Goal: Information Seeking & Learning: Find specific fact

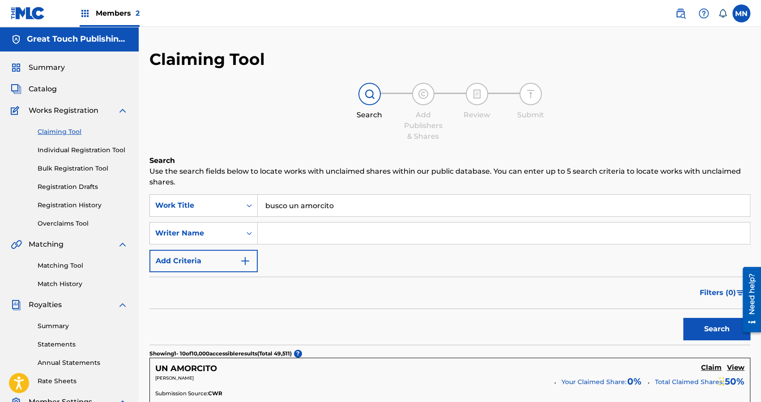
click at [339, 202] on input "busco un amorcito" at bounding box center [504, 205] width 492 height 21
type input "b"
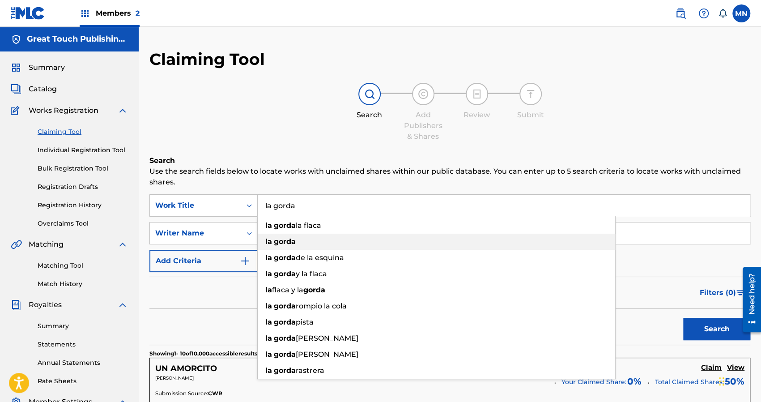
type input "la gorda"
click at [283, 241] on strong "gorda" at bounding box center [285, 241] width 22 height 8
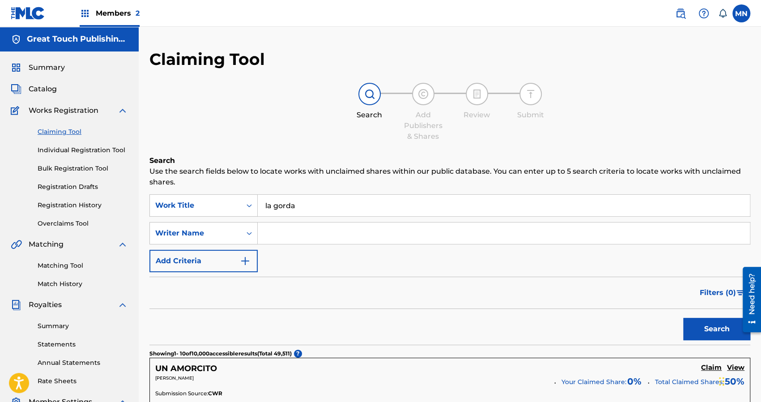
click at [218, 323] on div "Search" at bounding box center [449, 327] width 601 height 36
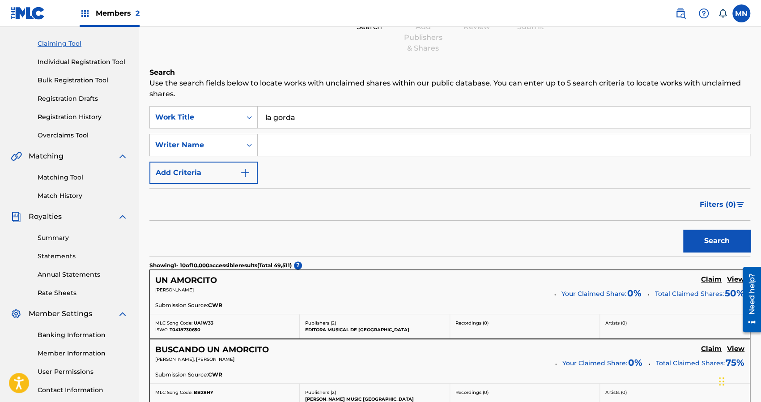
scroll to position [89, 0]
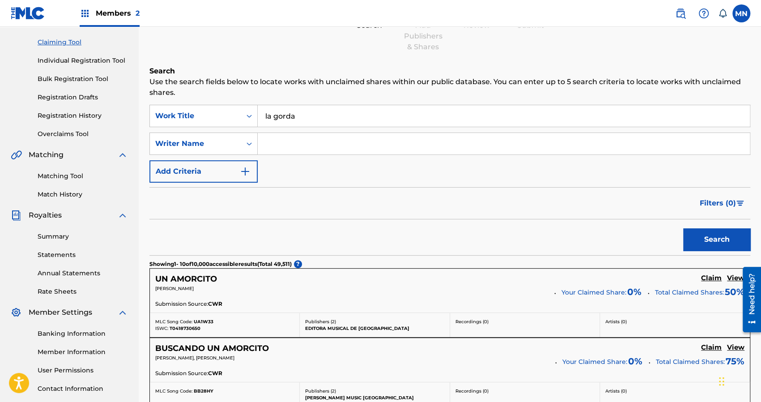
click at [356, 118] on input "la gorda" at bounding box center [504, 115] width 492 height 21
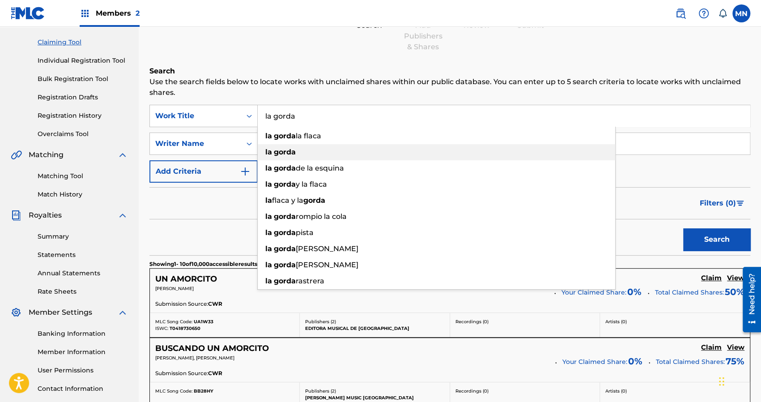
click at [308, 154] on div "la gorda" at bounding box center [436, 152] width 357 height 16
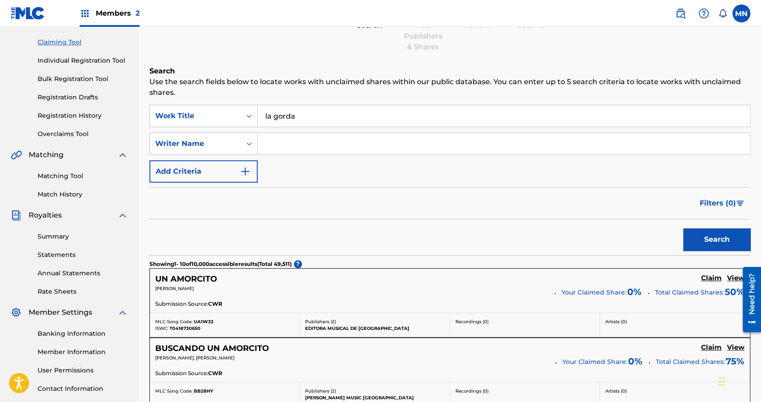
click at [715, 241] on button "Search" at bounding box center [716, 239] width 67 height 22
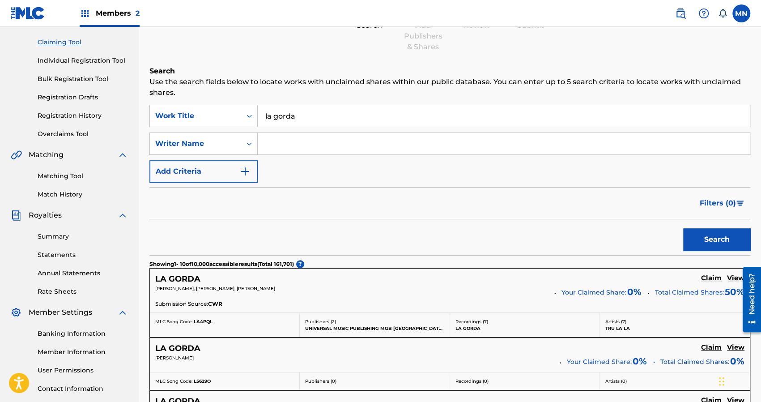
click at [424, 239] on div "Search" at bounding box center [449, 237] width 601 height 36
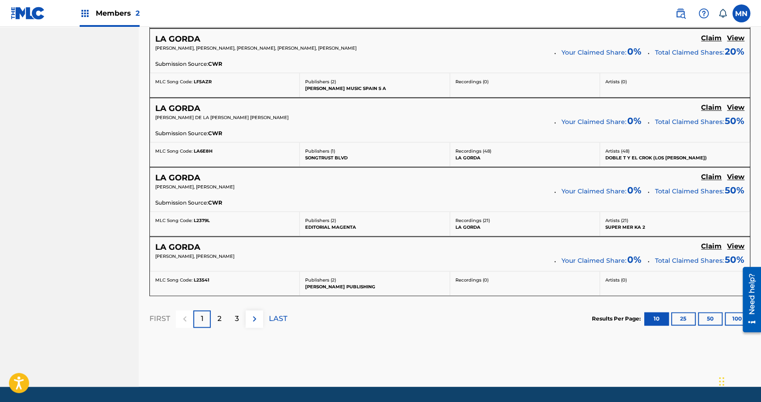
scroll to position [733, 0]
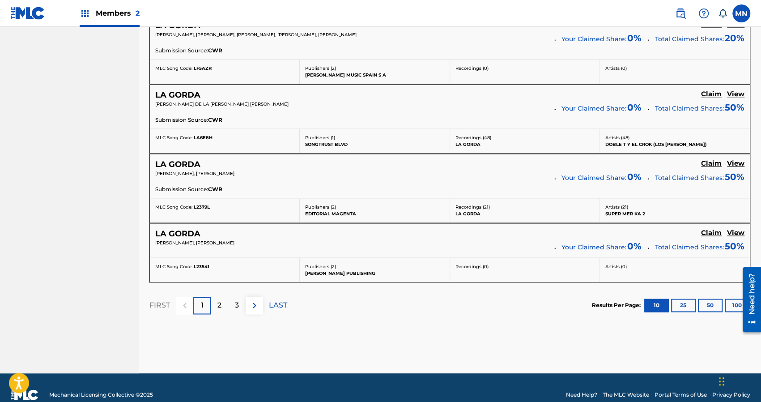
click at [224, 305] on div "2" at bounding box center [219, 304] width 17 height 17
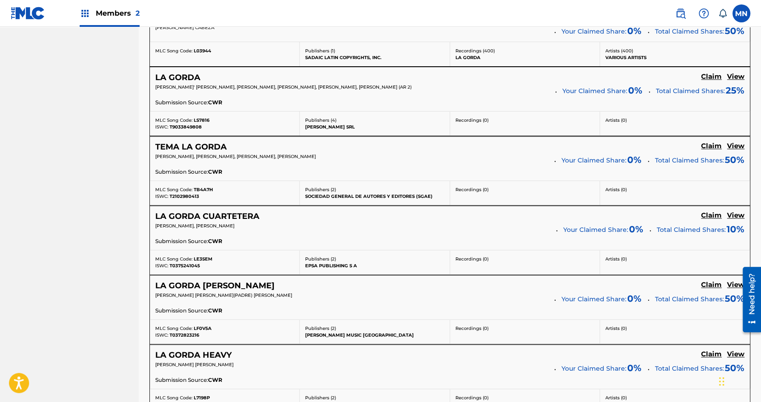
scroll to position [555, 0]
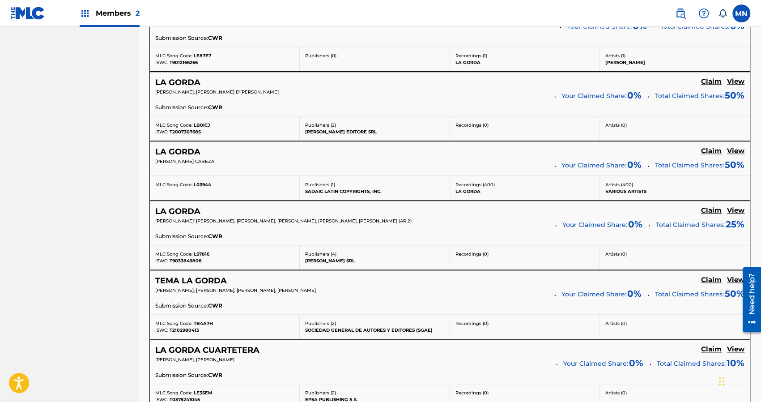
click at [224, 305] on div "SearchWithCriteriad7fb7818-f453-4d57-9ea8-a54e955d01c3 Work Title la gorda Sear…" at bounding box center [449, 151] width 601 height 883
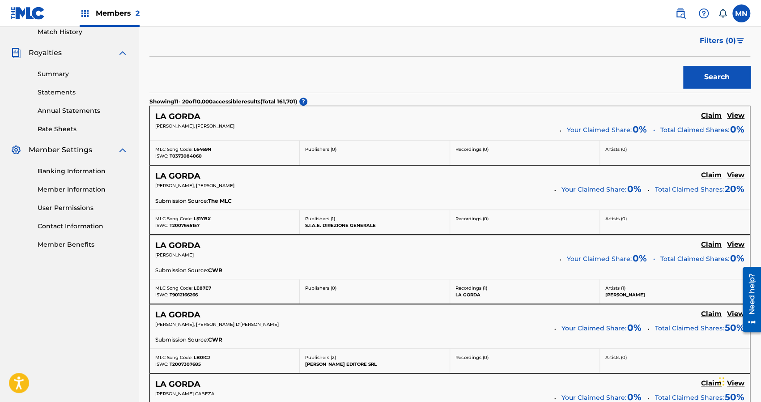
scroll to position [215, 0]
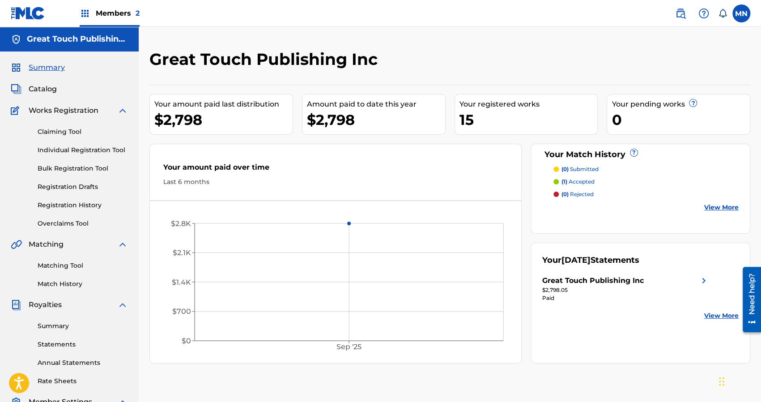
click at [114, 13] on span "Members 2" at bounding box center [118, 13] width 44 height 10
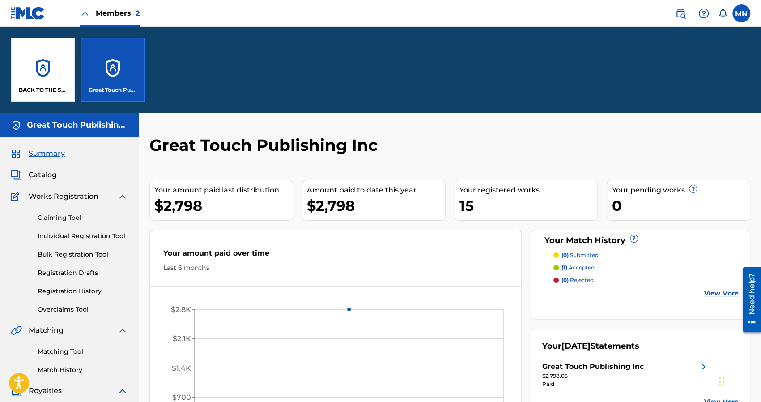
click at [36, 84] on div "BACK TO THE SOUND MUSIC" at bounding box center [43, 70] width 64 height 64
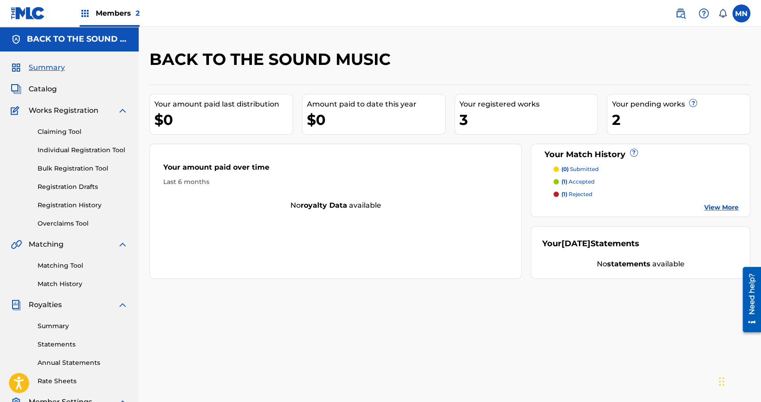
click at [51, 134] on link "Claiming Tool" at bounding box center [83, 131] width 90 height 9
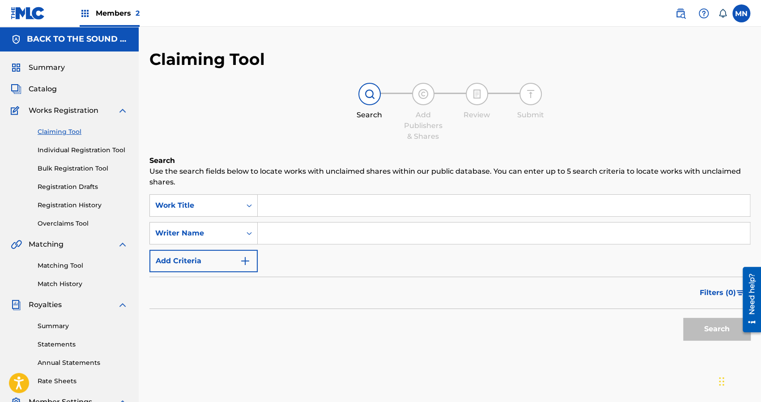
click at [287, 203] on input "Search Form" at bounding box center [504, 205] width 492 height 21
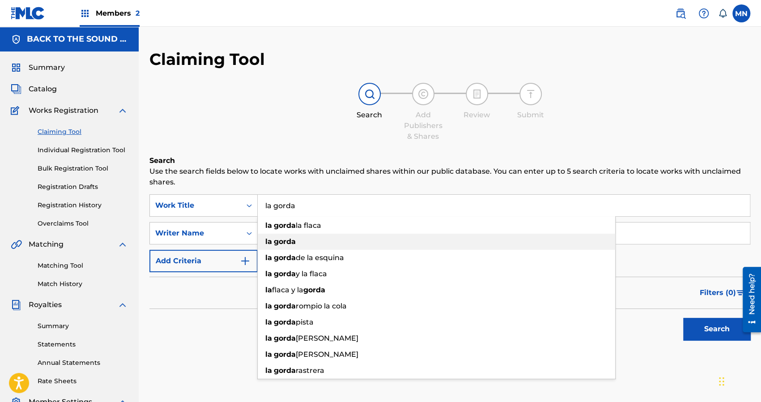
type input "la gorda"
click at [288, 242] on strong "gorda" at bounding box center [285, 241] width 22 height 8
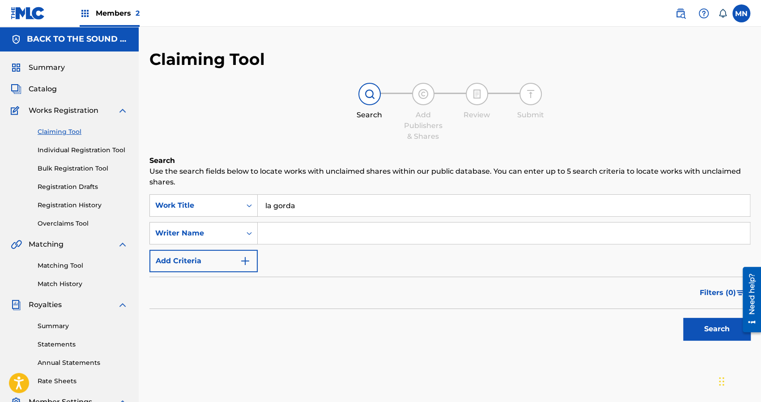
click at [706, 329] on button "Search" at bounding box center [716, 328] width 67 height 22
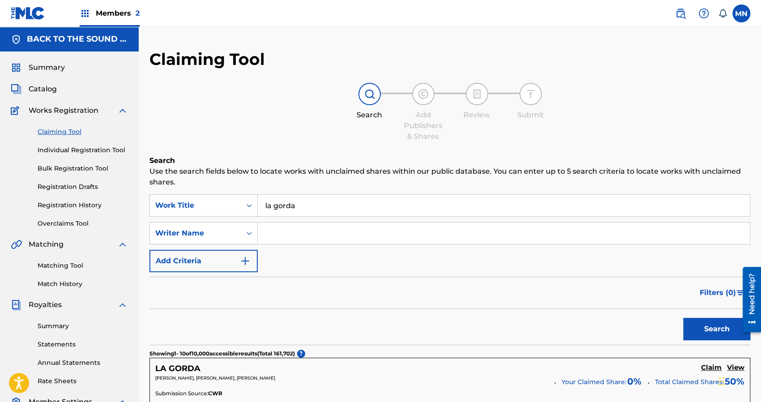
click at [440, 298] on div "Filters ( 0 )" at bounding box center [449, 292] width 601 height 32
click at [288, 233] on input "Search Form" at bounding box center [504, 232] width 492 height 21
click at [683, 317] on button "Search" at bounding box center [716, 328] width 67 height 22
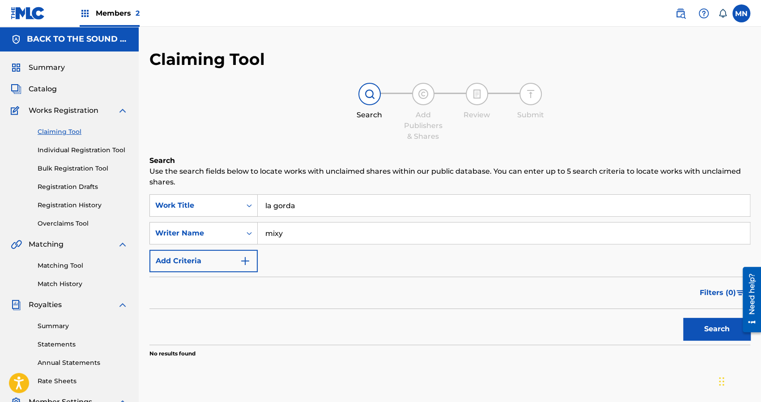
click at [296, 233] on input "mixy" at bounding box center [504, 232] width 492 height 21
type input "m"
click at [683, 317] on button "Search" at bounding box center [716, 328] width 67 height 22
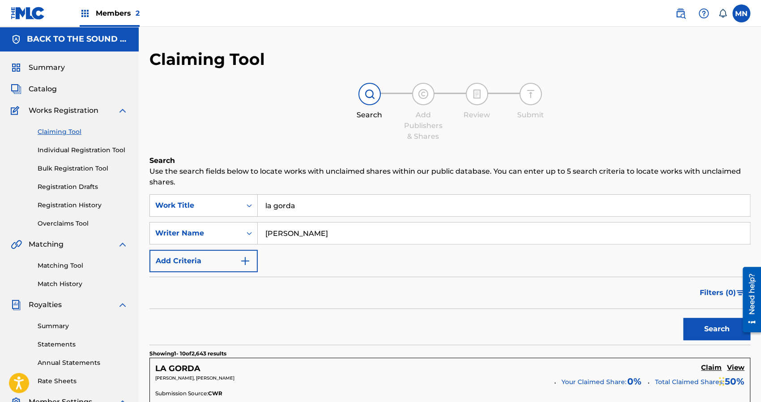
click at [432, 256] on div "SearchWithCriteriad7fb7818-f453-4d57-9ea8-a54e955d01c3 Work Title la gorda Sear…" at bounding box center [449, 233] width 601 height 78
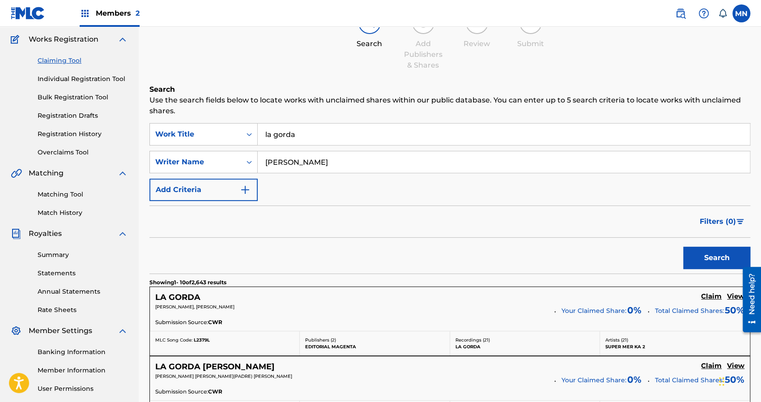
scroll to position [54, 0]
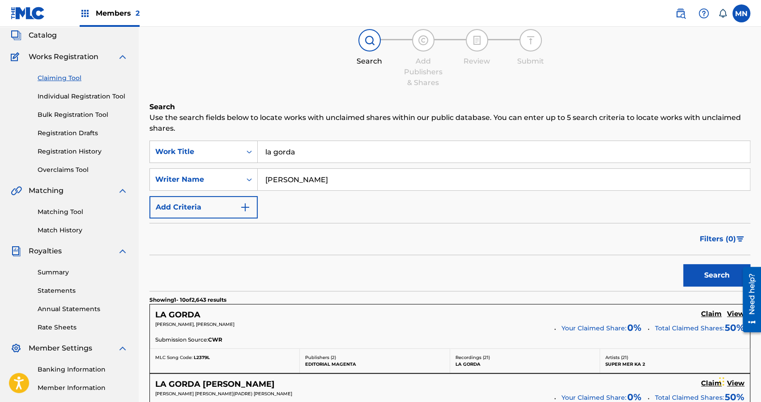
click at [307, 178] on input "alejandro" at bounding box center [504, 179] width 492 height 21
type input "a"
click at [305, 154] on input "la gorda" at bounding box center [504, 151] width 492 height 21
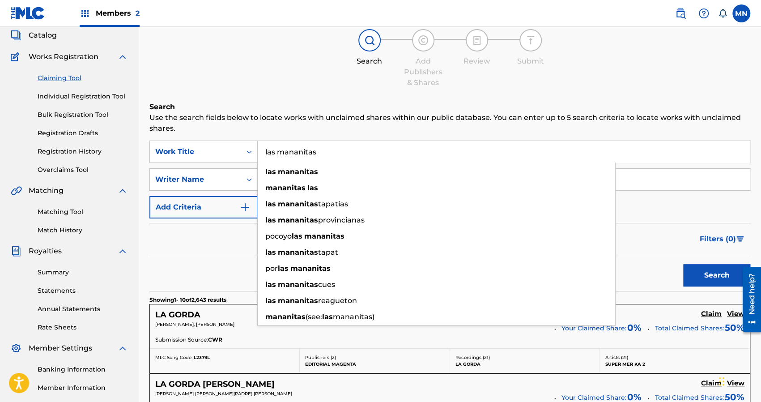
type input "las mananitas"
click at [683, 264] on button "Search" at bounding box center [716, 275] width 67 height 22
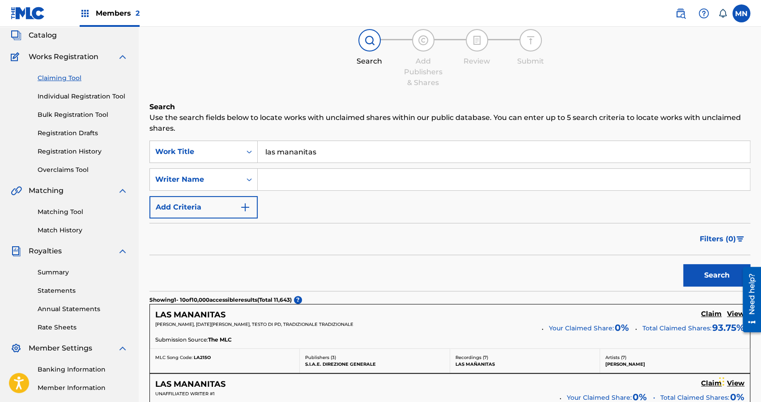
click at [178, 242] on div "Filters ( 0 )" at bounding box center [449, 239] width 601 height 32
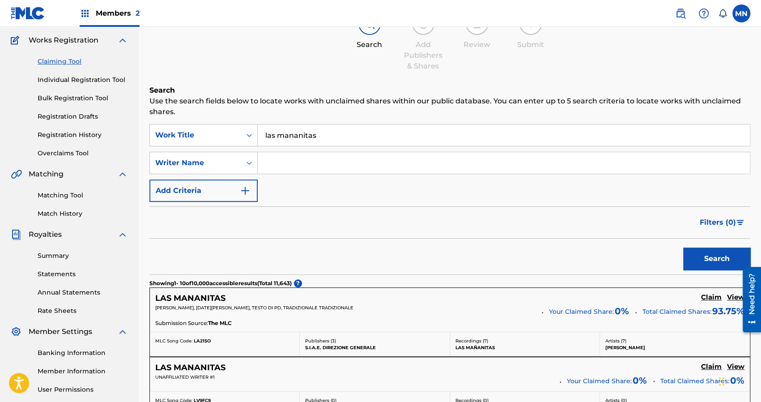
scroll to position [72, 0]
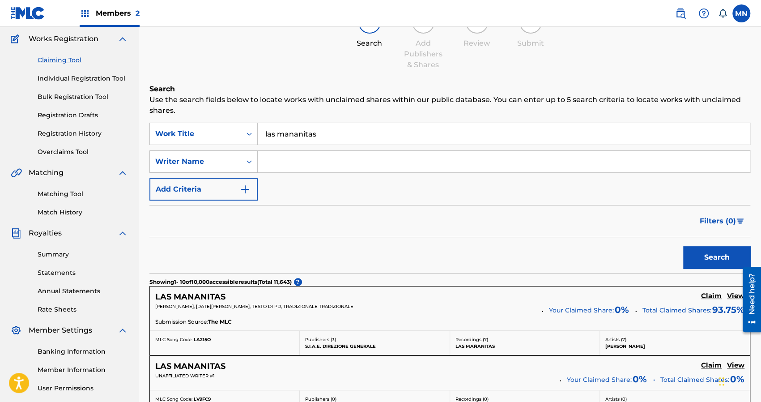
click at [264, 166] on input "Search Form" at bounding box center [504, 161] width 492 height 21
click at [683, 246] on button "Search" at bounding box center [716, 257] width 67 height 22
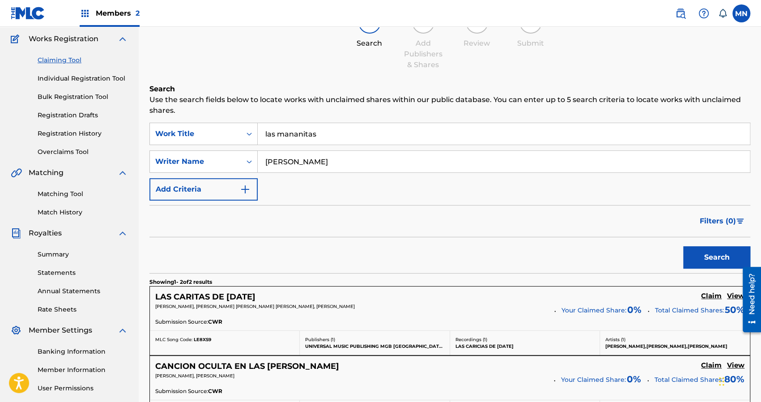
click at [319, 260] on div "Search" at bounding box center [449, 255] width 601 height 36
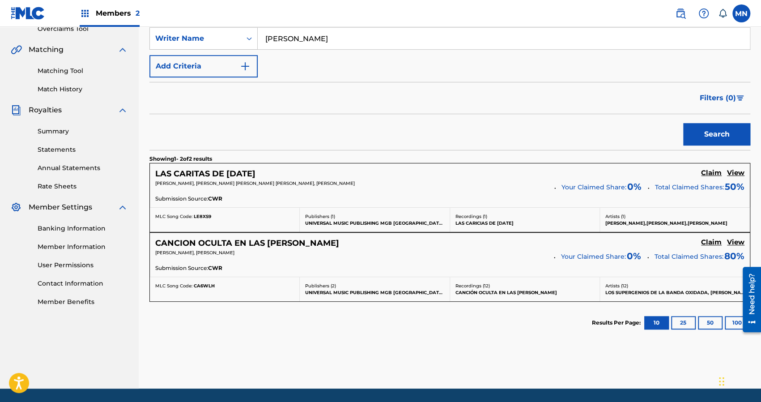
click at [317, 260] on div "SearchWithCriteriad7fb7818-f453-4d57-9ea8-a54e955d01c3 Work Title las mananitas…" at bounding box center [449, 172] width 601 height 344
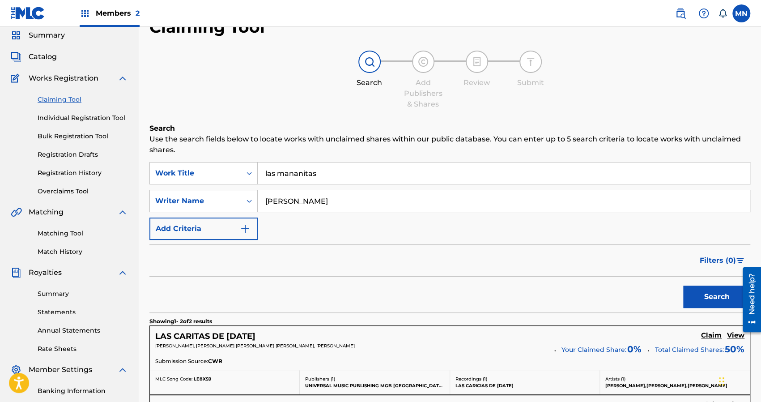
scroll to position [26, 0]
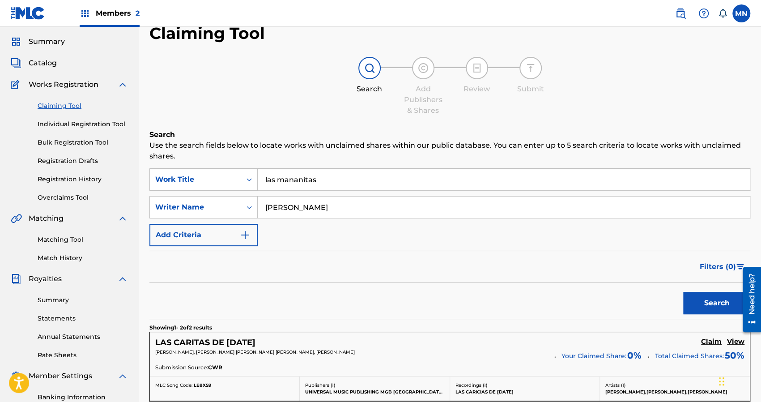
click at [301, 209] on input "[PERSON_NAME]" at bounding box center [504, 206] width 492 height 21
type input "l"
click at [715, 309] on button "Search" at bounding box center [716, 303] width 67 height 22
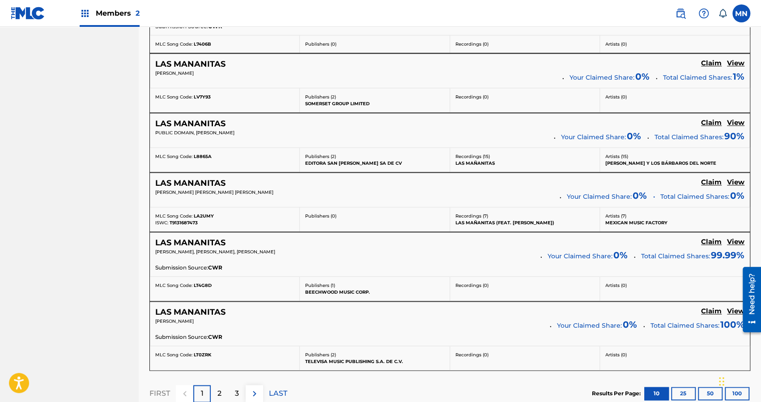
scroll to position [634, 0]
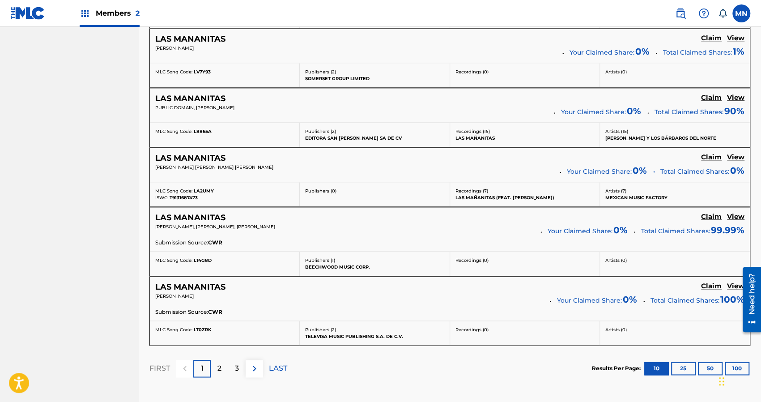
click at [213, 362] on div "2" at bounding box center [219, 368] width 17 height 17
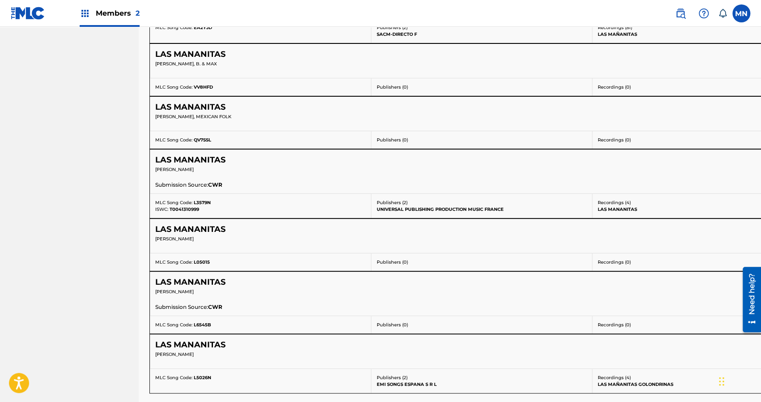
scroll to position [598, 0]
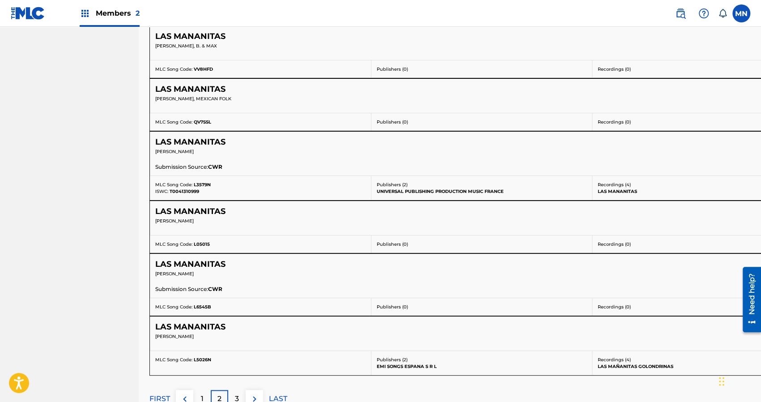
click at [235, 395] on p "3" at bounding box center [237, 398] width 4 height 11
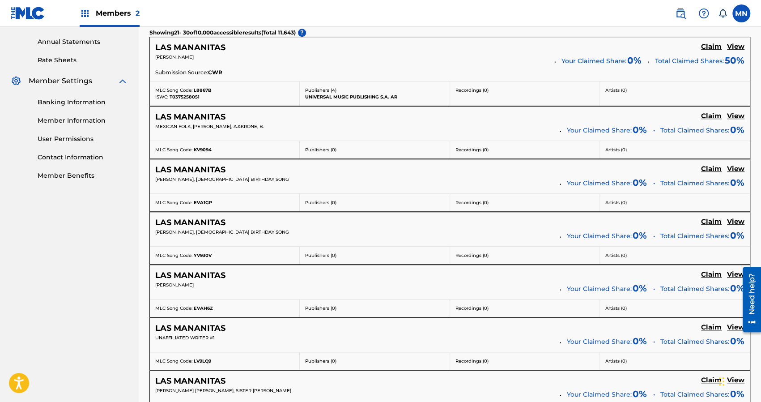
scroll to position [312, 0]
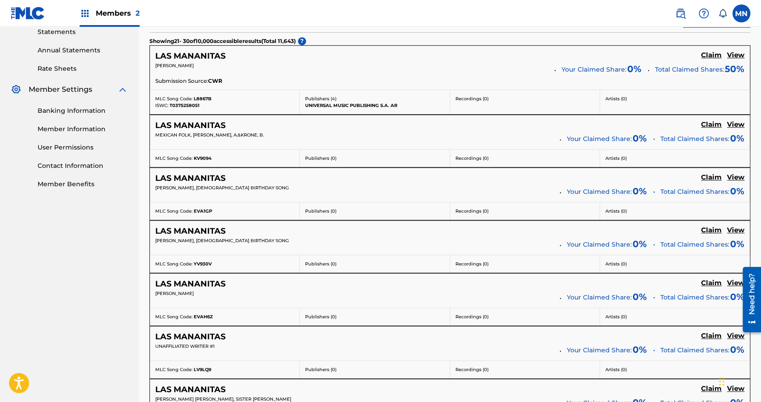
click at [232, 396] on span "GORDON JAMES MOTE, ELAINE, SISTER MARY" at bounding box center [223, 399] width 136 height 6
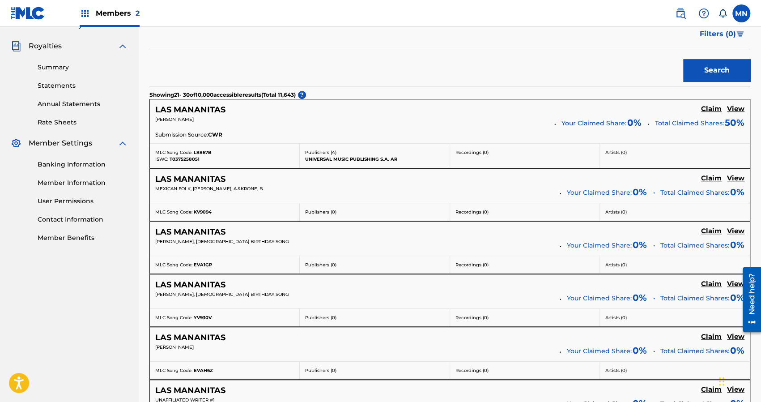
click at [233, 396] on p "UNAFFILIATED WRITER #1" at bounding box center [354, 399] width 398 height 7
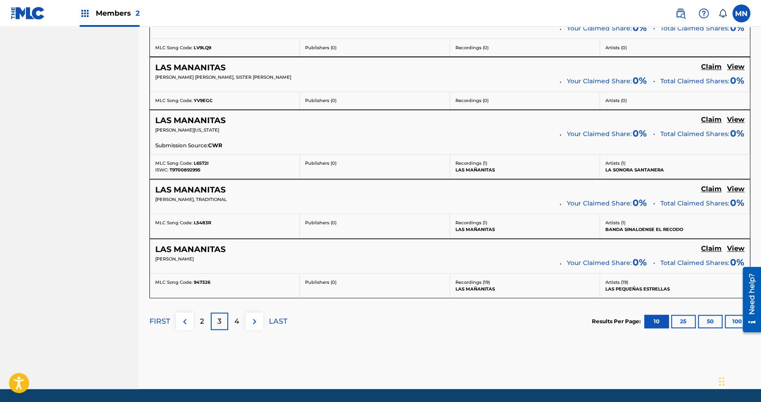
scroll to position [652, 0]
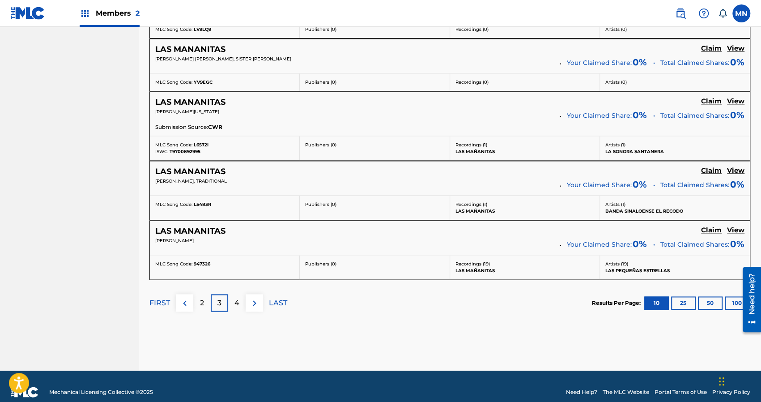
click at [238, 297] on p "4" at bounding box center [236, 302] width 5 height 11
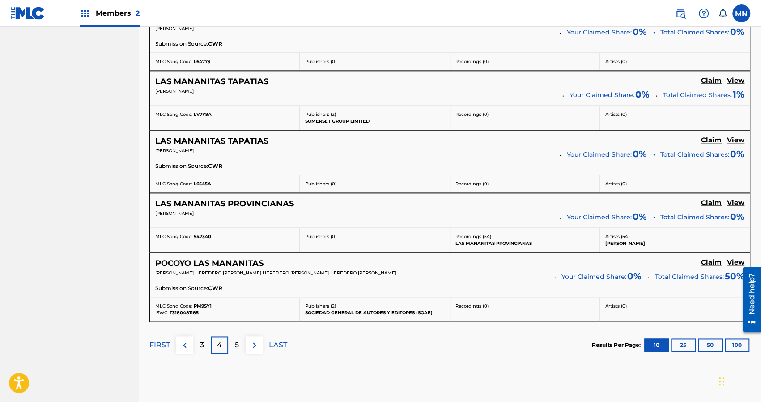
scroll to position [670, 0]
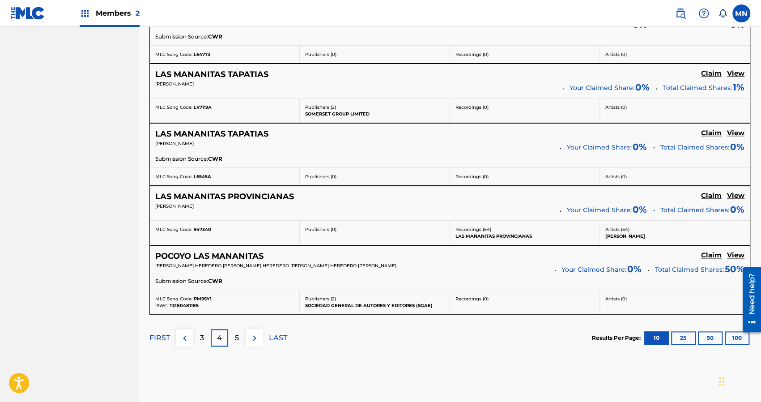
click at [201, 332] on p "3" at bounding box center [202, 337] width 4 height 11
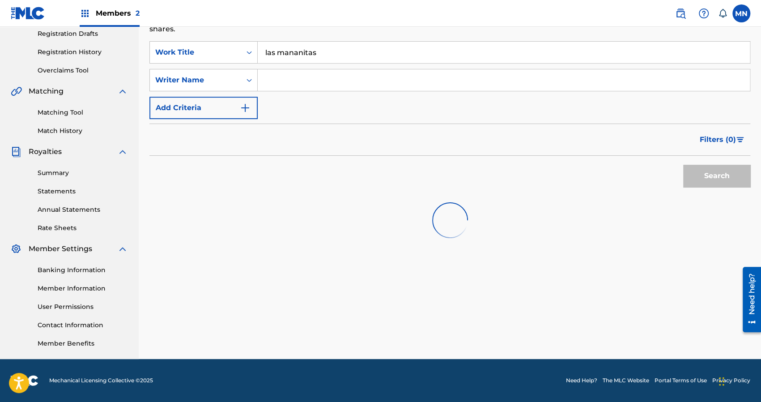
scroll to position [659, 0]
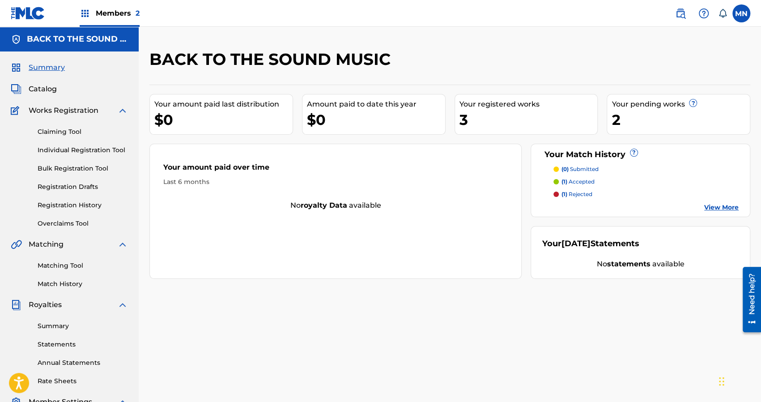
click at [64, 133] on link "Claiming Tool" at bounding box center [83, 131] width 90 height 9
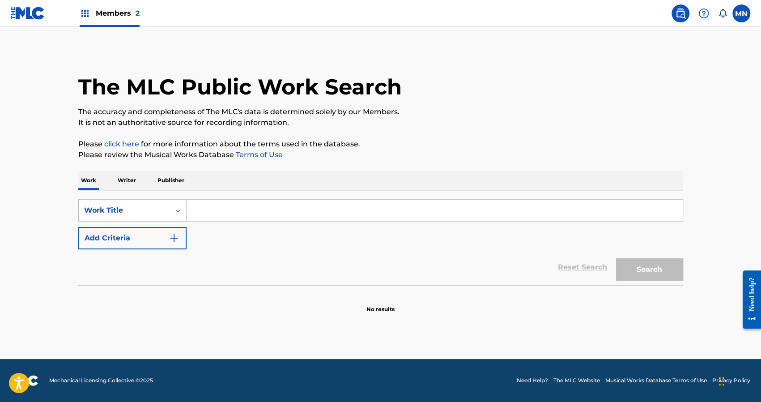
click at [284, 208] on input "Search Form" at bounding box center [434, 209] width 496 height 21
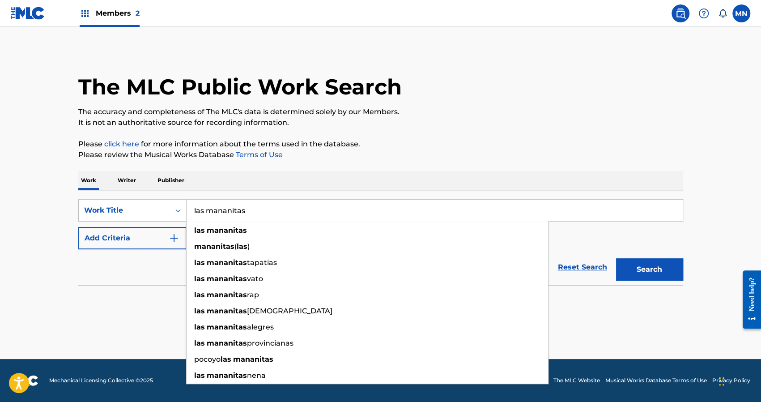
type input "las mananitas"
click at [616, 258] on button "Search" at bounding box center [649, 269] width 67 height 22
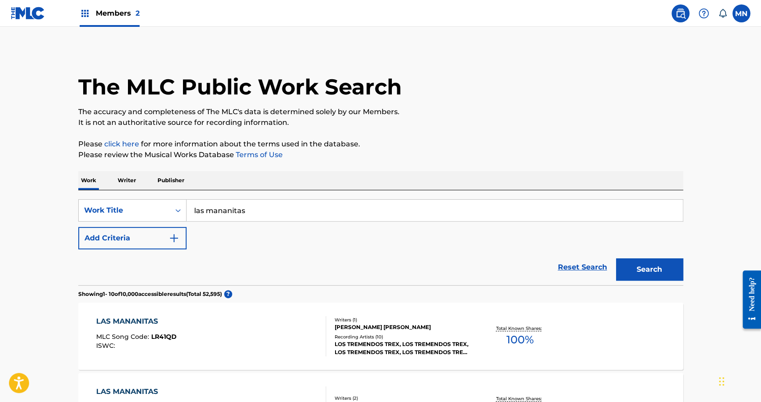
click at [374, 283] on div "Reset Search Search" at bounding box center [380, 267] width 605 height 36
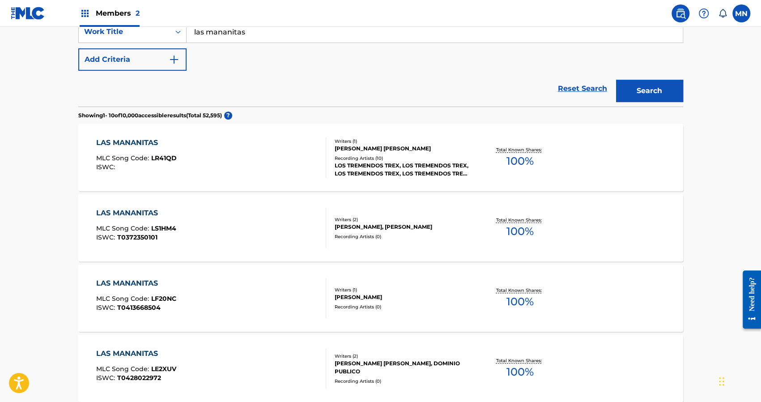
scroll to position [197, 0]
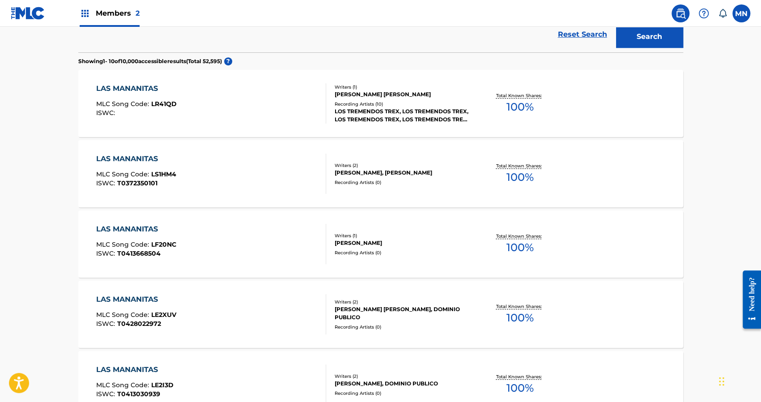
click at [362, 288] on div "LAS MANANITAS MLC Song Code : LE2XUV ISWC : T0428022972 Writers ( 2 ) [PERSON_N…" at bounding box center [380, 313] width 605 height 67
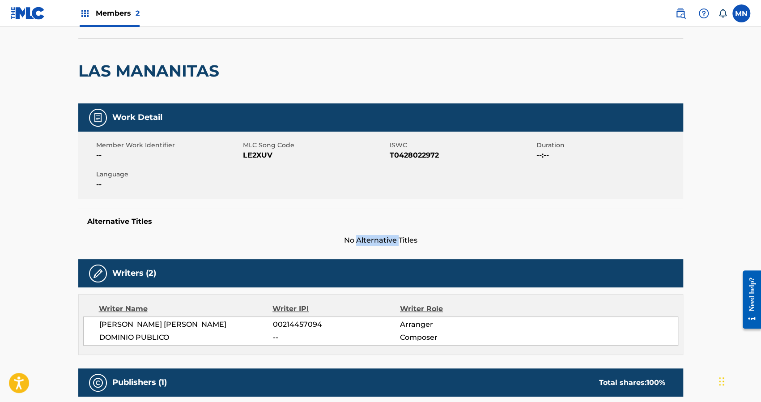
click at [361, 288] on div "Work Detail Member Work Identifier -- MLC Song Code LE2XUV ISWC T0428022972 Dur…" at bounding box center [380, 346] width 605 height 486
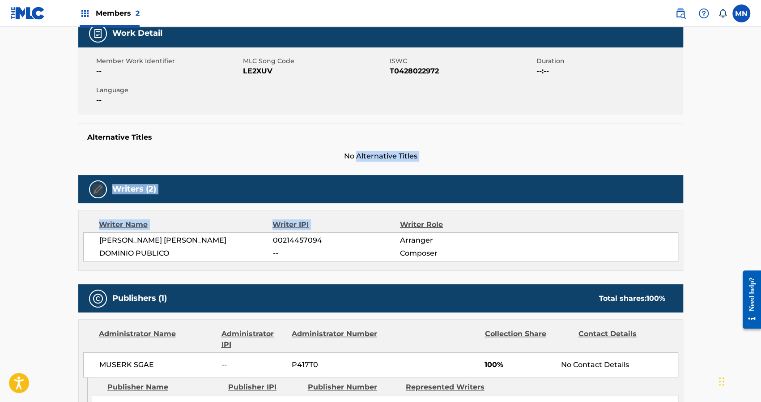
scroll to position [161, 0]
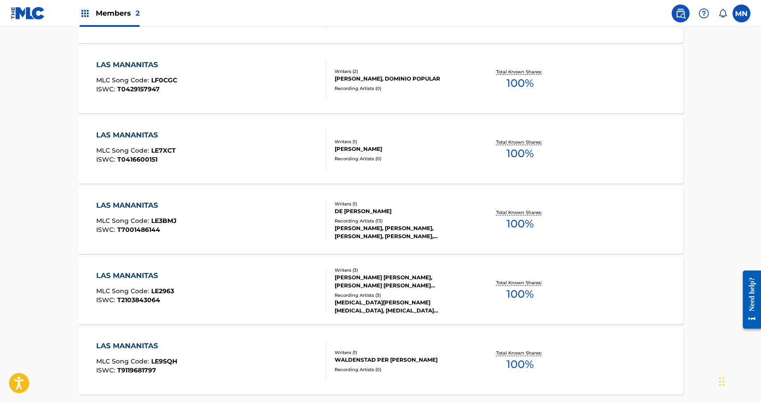
scroll to position [693, 0]
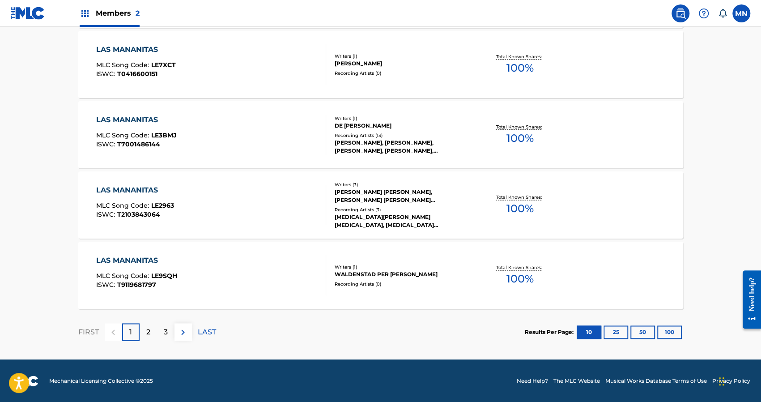
click at [147, 332] on p "2" at bounding box center [148, 331] width 4 height 11
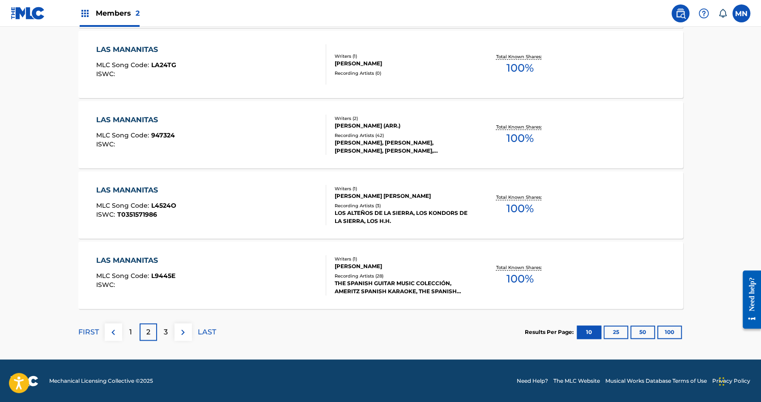
click at [165, 329] on p "3" at bounding box center [166, 331] width 4 height 11
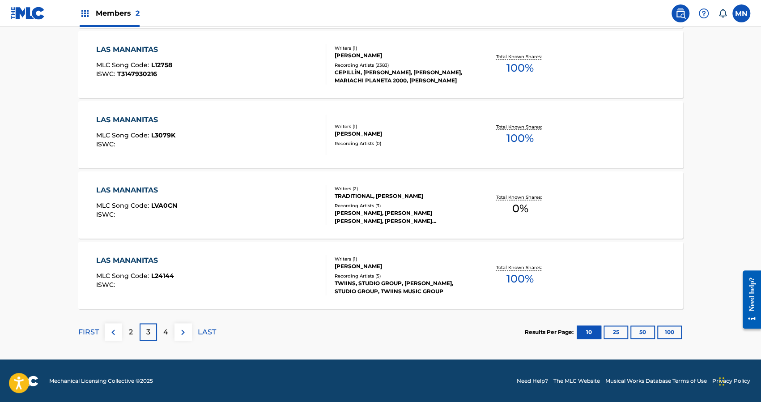
click at [183, 330] on img at bounding box center [183, 331] width 11 height 11
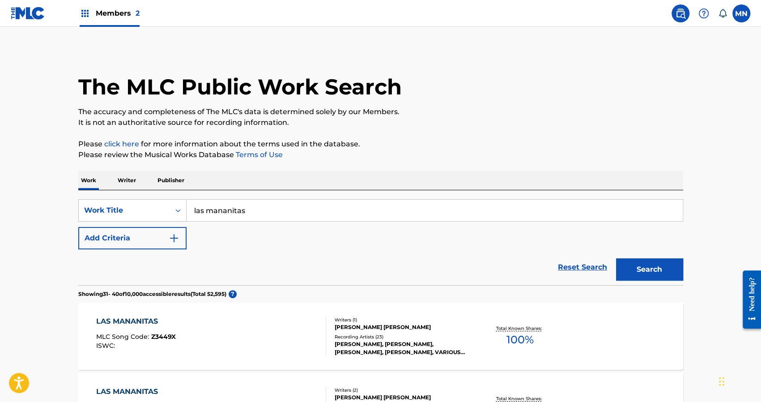
click at [175, 234] on img "Search Form" at bounding box center [174, 238] width 11 height 11
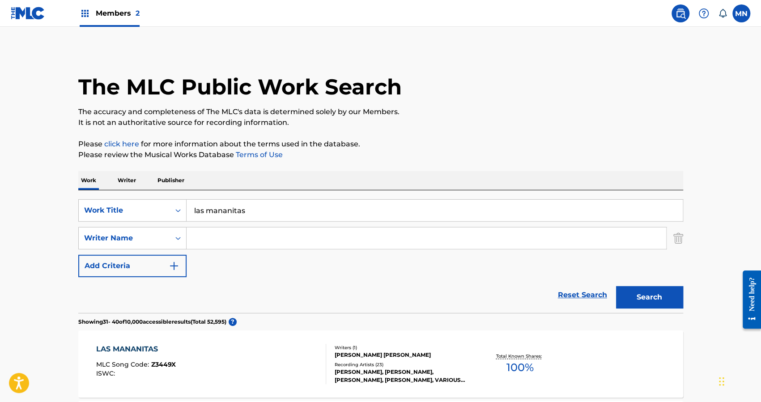
click at [195, 239] on input "Search Form" at bounding box center [425, 237] width 479 height 21
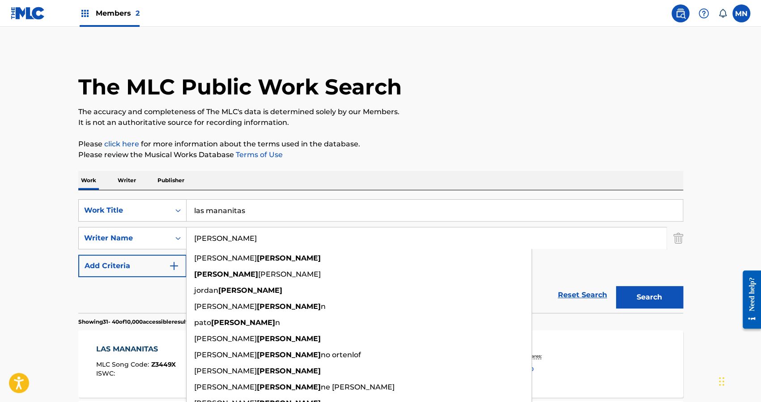
type input "[PERSON_NAME]"
click at [616, 286] on button "Search" at bounding box center [649, 297] width 67 height 22
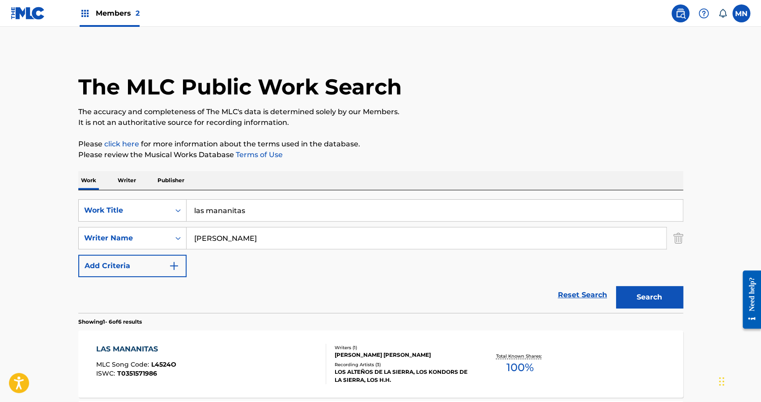
click at [274, 288] on div "Reset Search Search" at bounding box center [380, 295] width 605 height 36
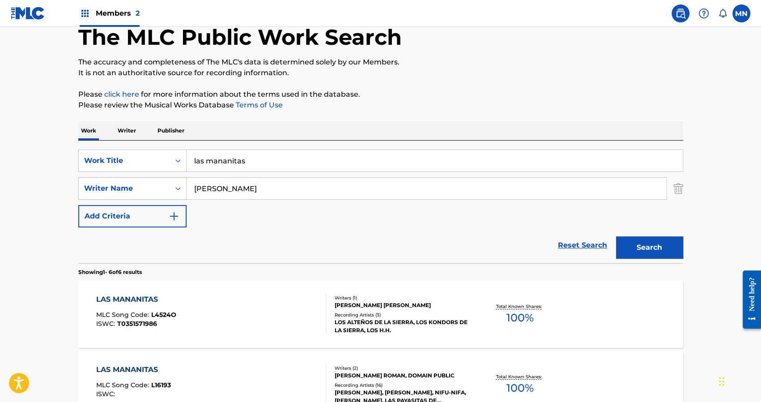
scroll to position [161, 0]
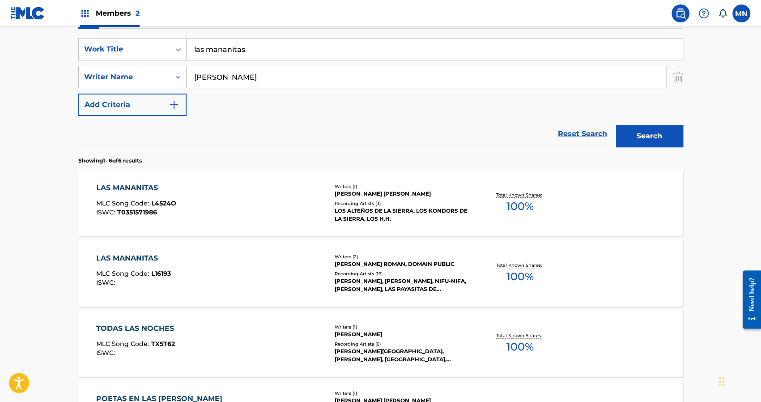
click at [381, 265] on div "[PERSON_NAME] ROMAN, DOMAIN PUBLIC" at bounding box center [401, 264] width 135 height 8
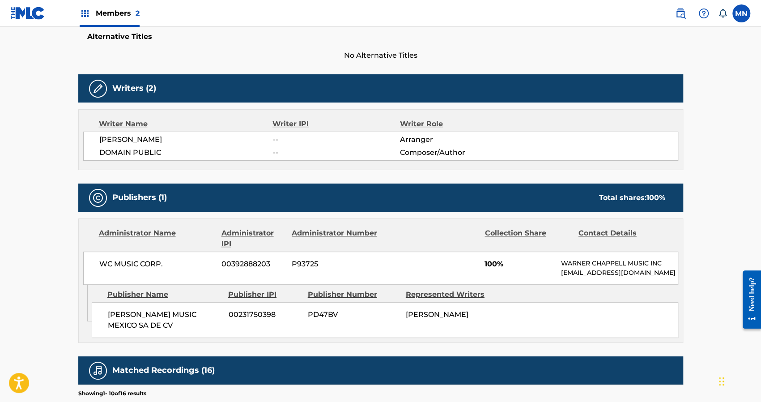
scroll to position [250, 0]
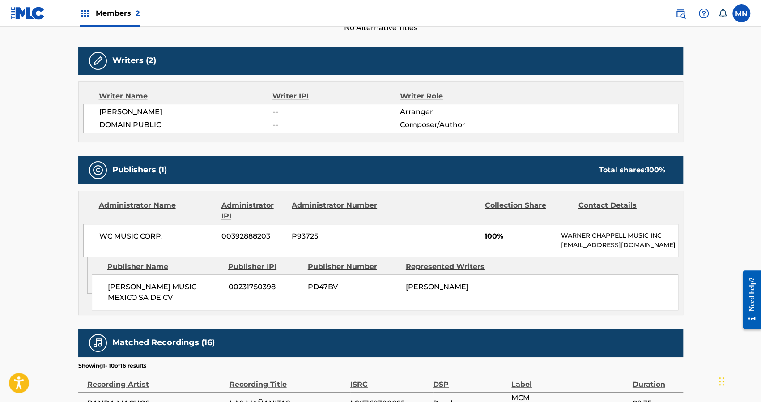
click at [381, 265] on div "Administrator Name Administrator IPI Administrator Number Collection Share Cont…" at bounding box center [380, 252] width 605 height 124
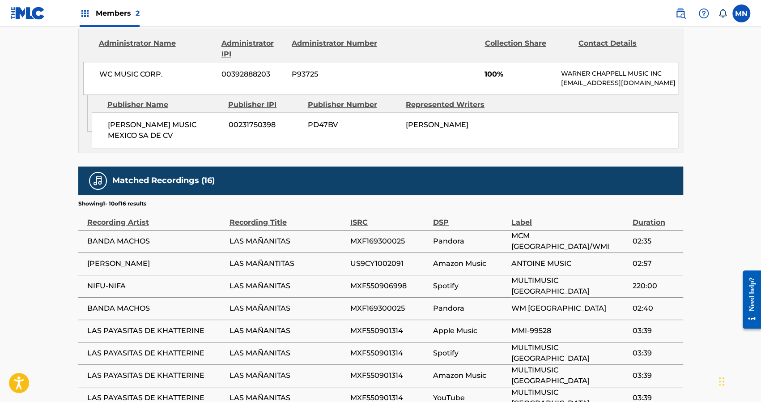
scroll to position [447, 0]
